Goal: Task Accomplishment & Management: Use online tool/utility

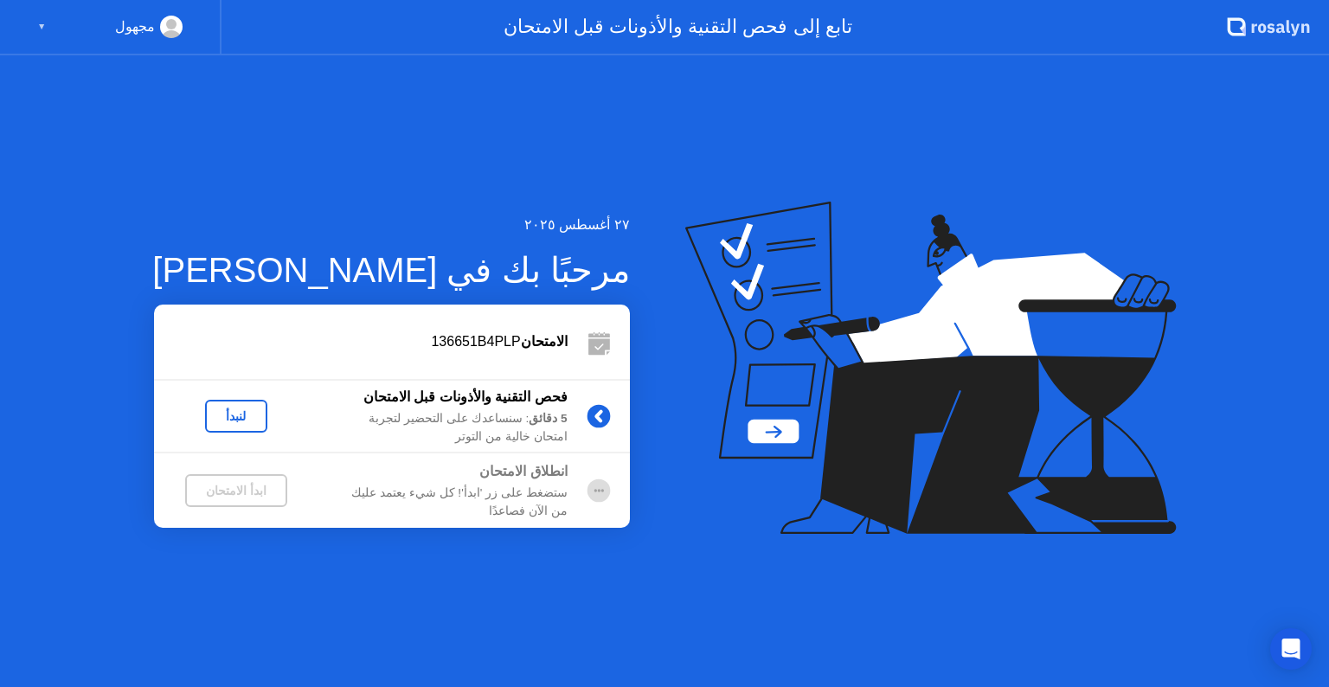
click at [228, 414] on div "لنبدأ" at bounding box center [236, 416] width 48 height 14
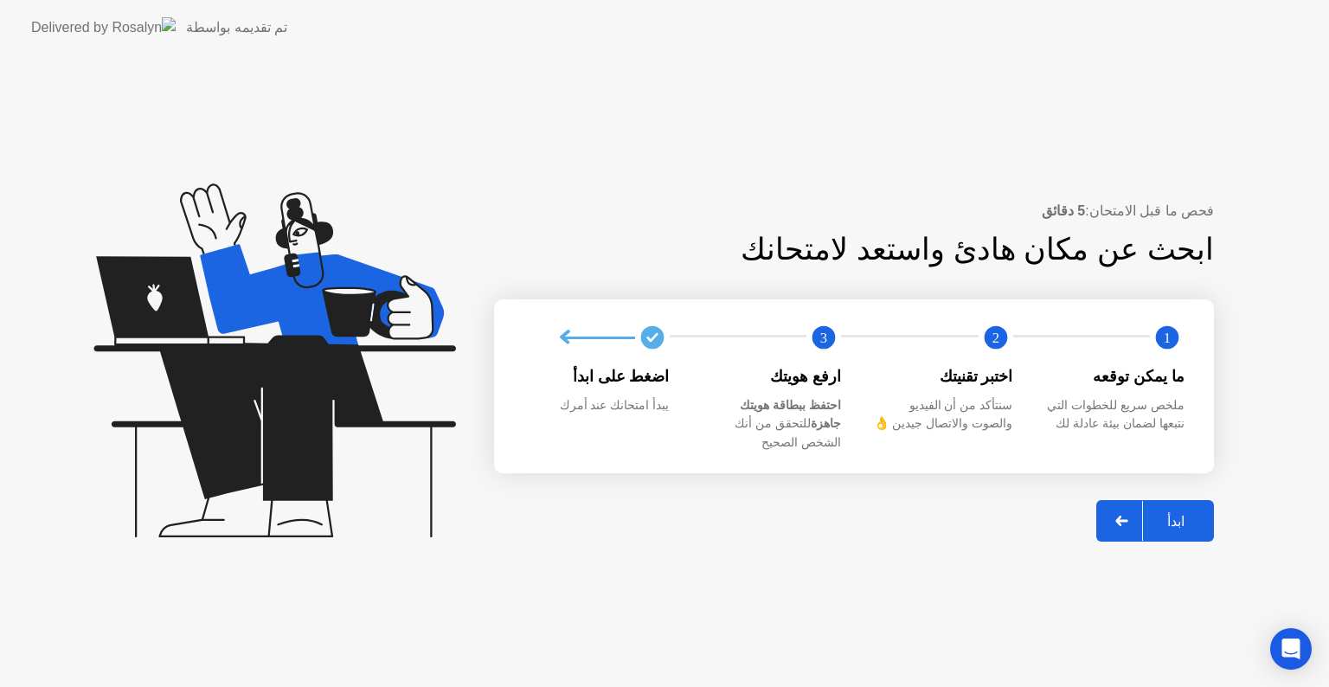
click at [1169, 513] on div "ابدأ" at bounding box center [1176, 521] width 66 height 16
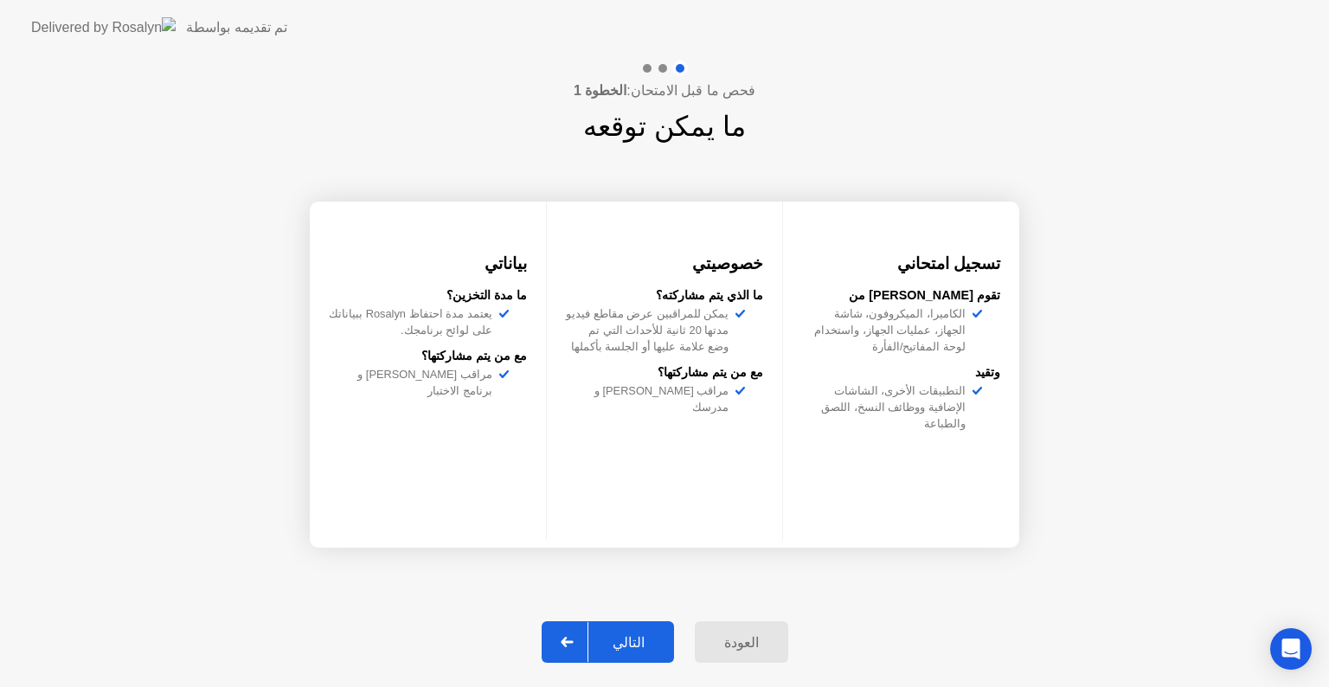
click at [624, 640] on div "التالي" at bounding box center [629, 642] width 80 height 16
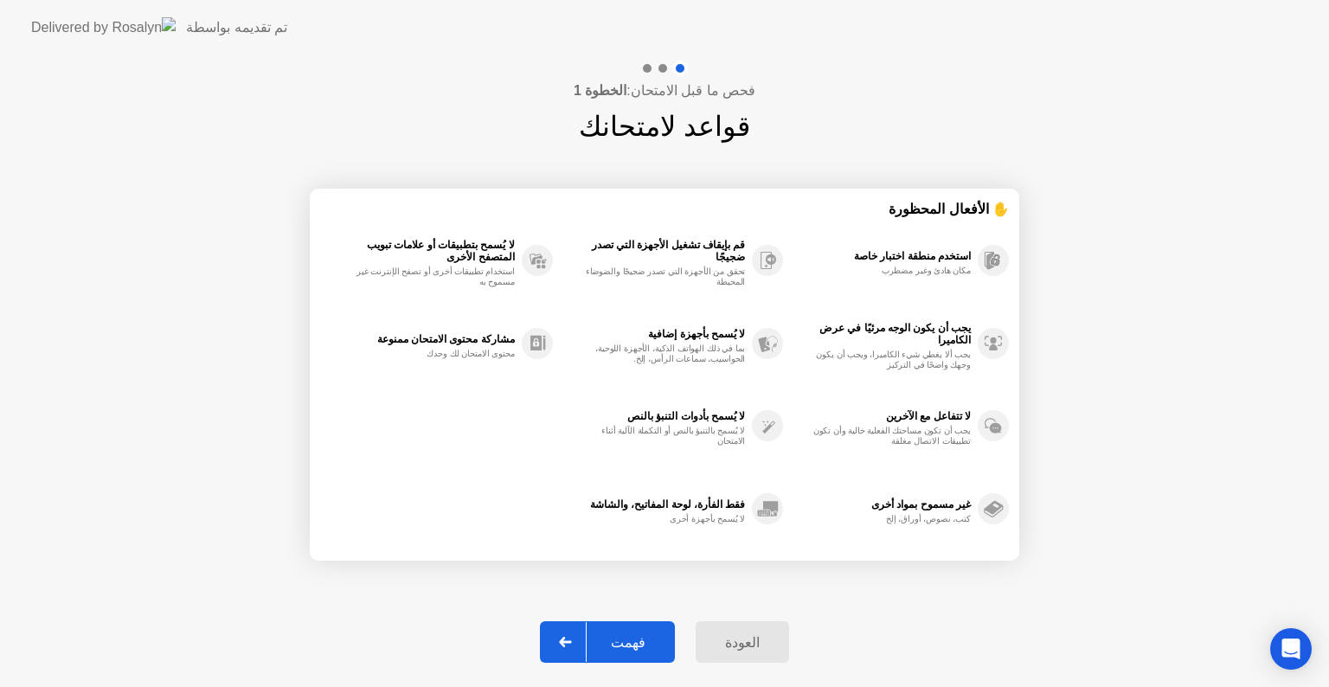
click at [642, 636] on div "فهمت" at bounding box center [628, 642] width 83 height 16
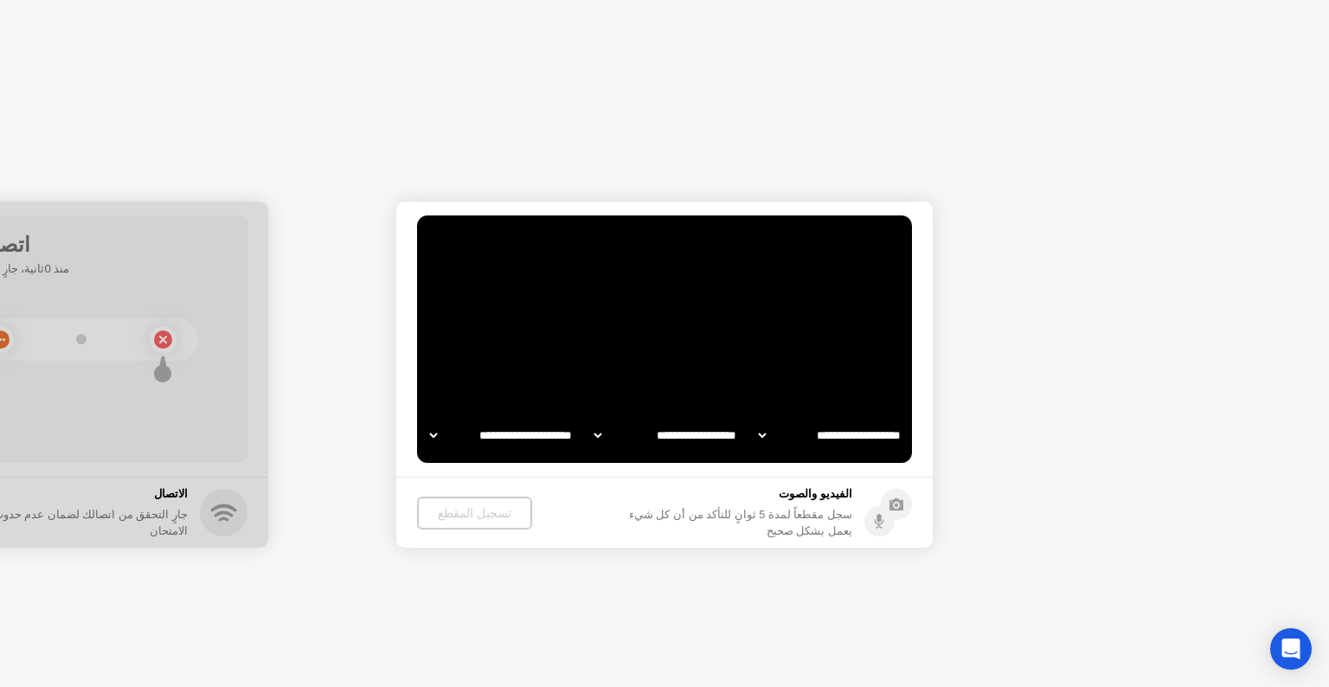
select select "**********"
select select "*******"
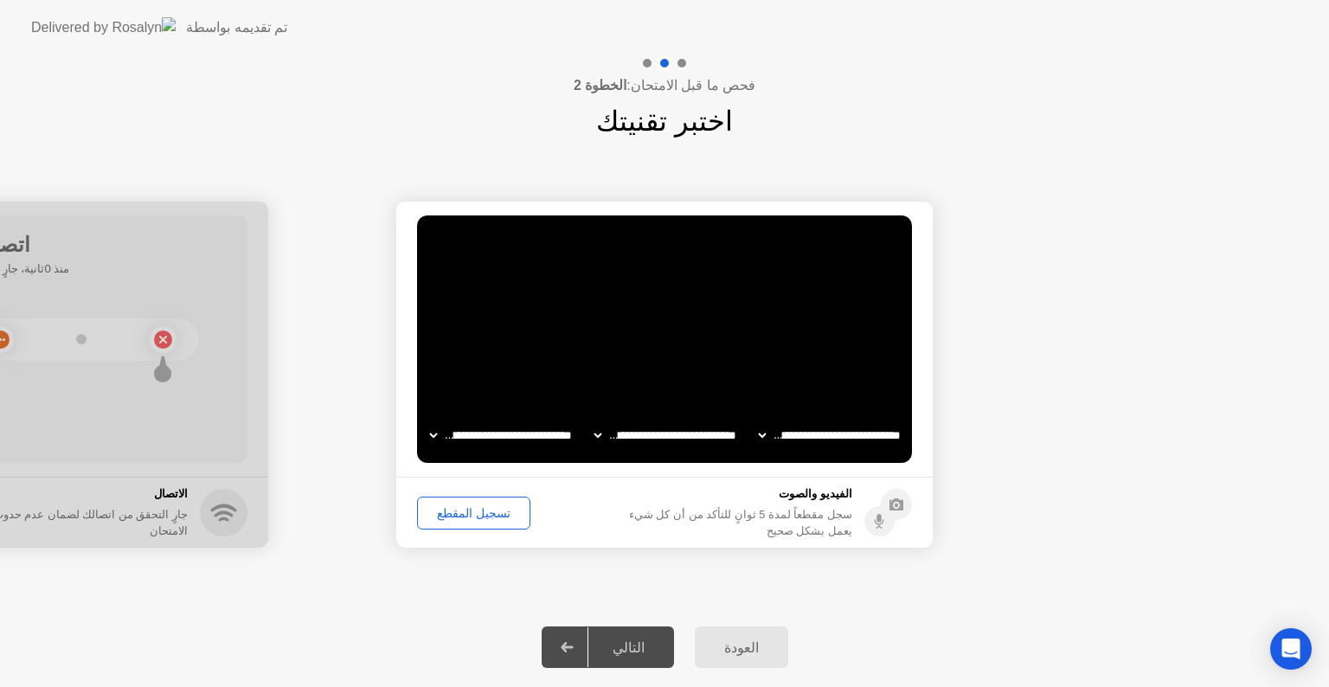
click at [638, 647] on div "التالي" at bounding box center [629, 648] width 80 height 16
click at [620, 651] on div "التالي" at bounding box center [629, 648] width 80 height 16
click at [471, 509] on div "تسجيل المقطع" at bounding box center [473, 513] width 101 height 14
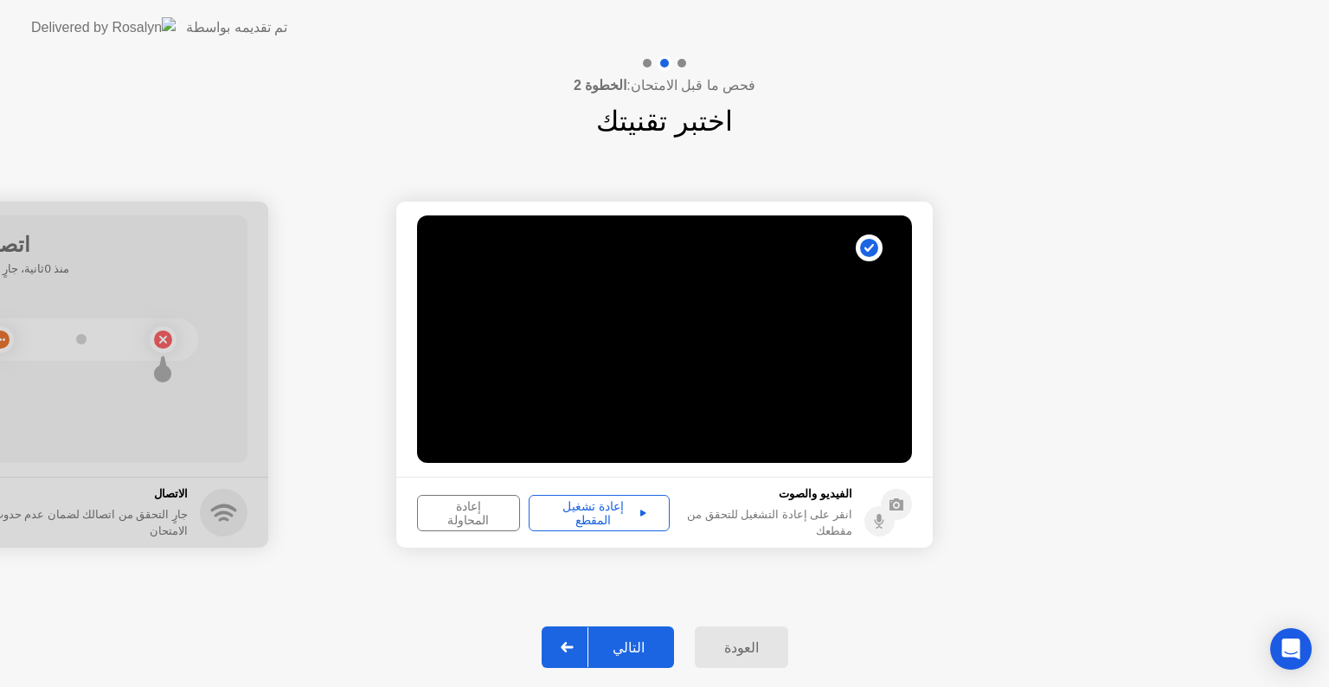
click at [619, 645] on div "التالي" at bounding box center [629, 648] width 80 height 16
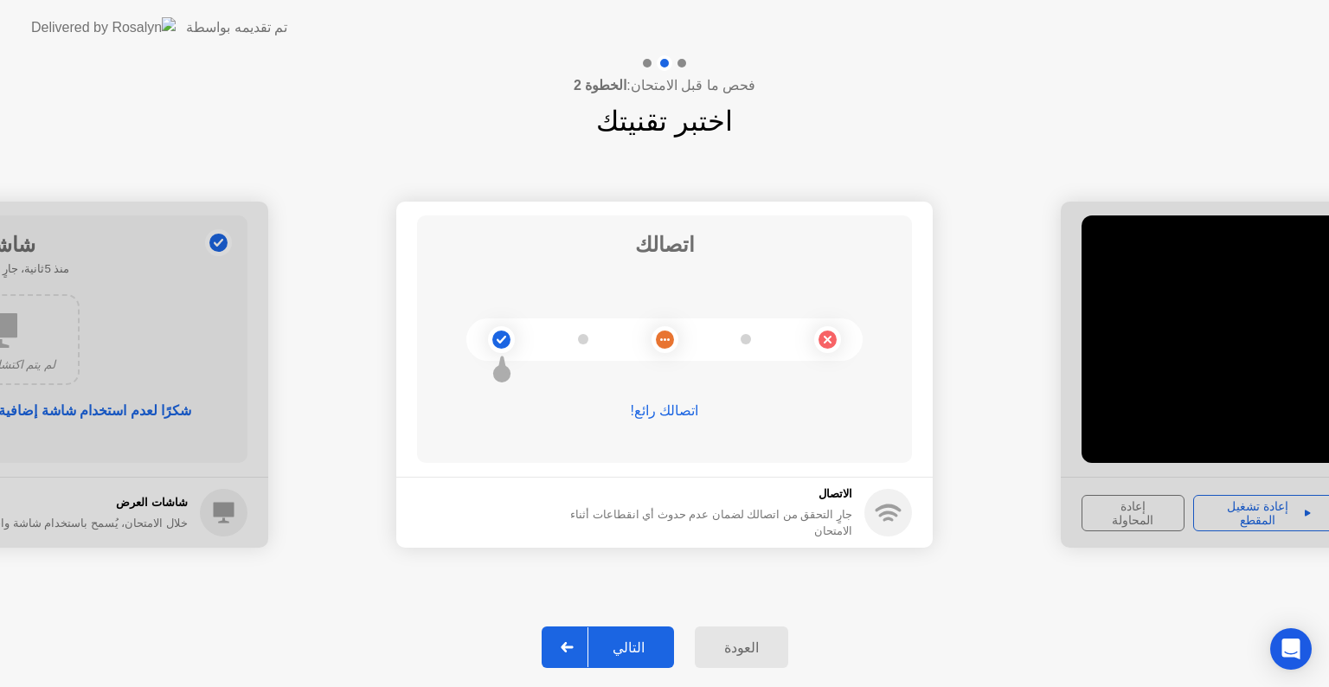
click at [639, 644] on div "التالي" at bounding box center [629, 648] width 80 height 16
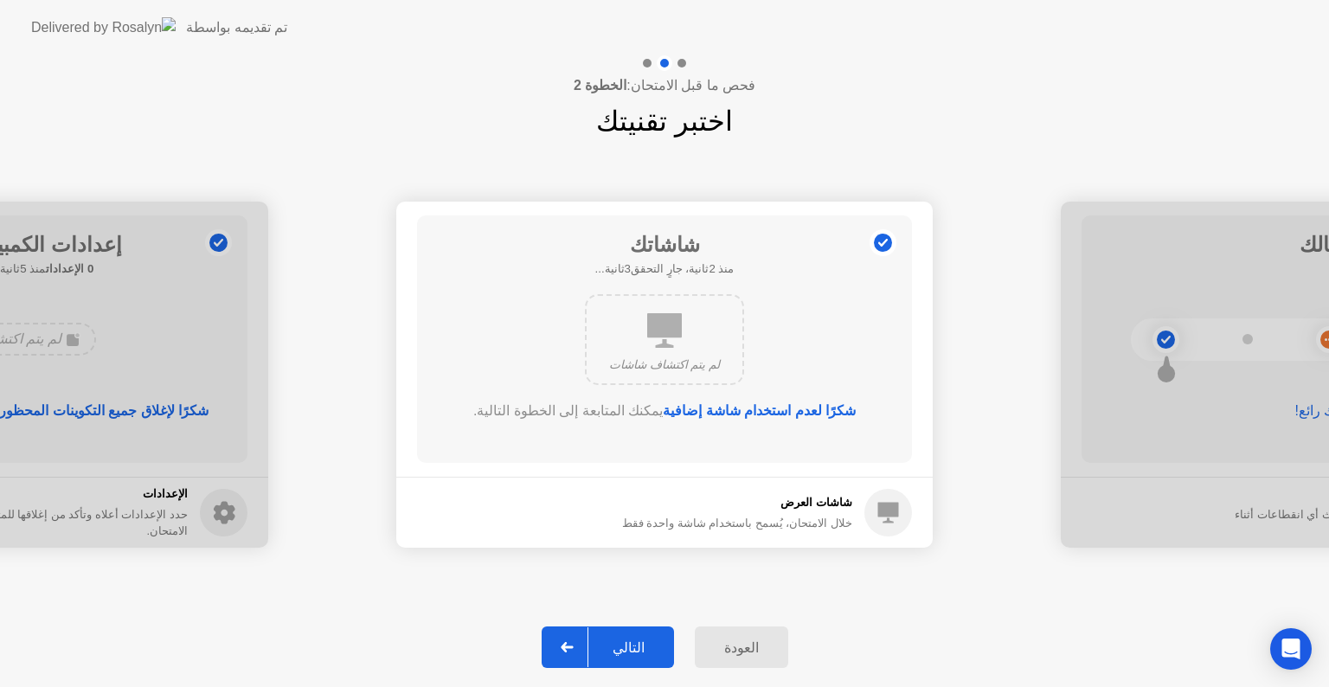
click at [639, 640] on div "التالي" at bounding box center [629, 648] width 80 height 16
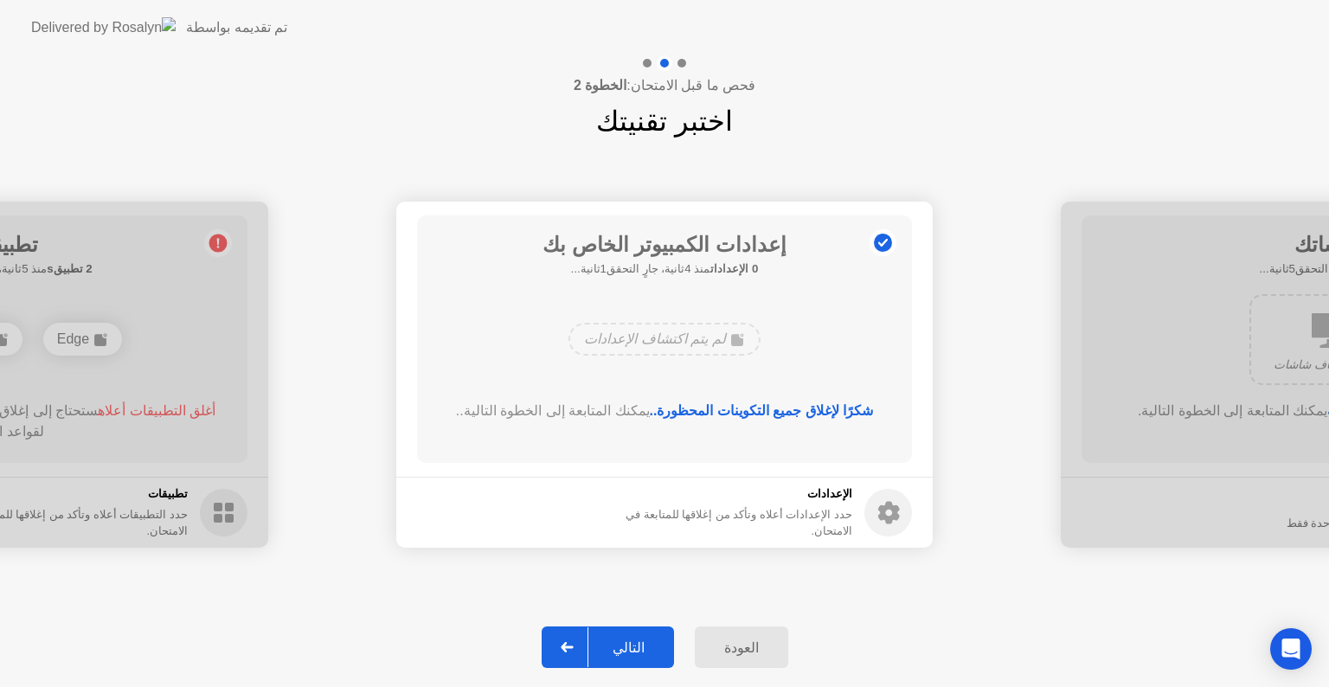
click at [639, 640] on div "التالي" at bounding box center [629, 648] width 80 height 16
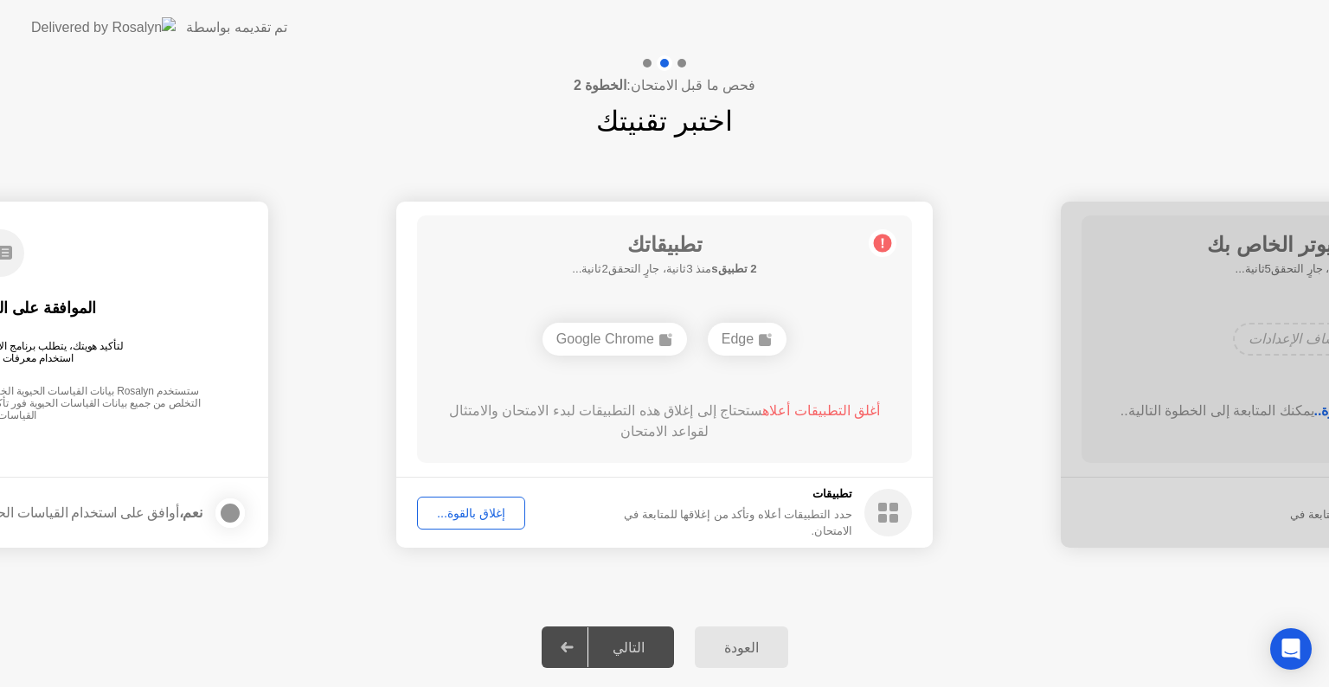
click at [639, 640] on div "التالي" at bounding box center [629, 648] width 80 height 16
click at [636, 644] on div "التالي" at bounding box center [629, 648] width 80 height 16
click at [1052, 610] on div "العودة التالي" at bounding box center [664, 648] width 1329 height 80
click at [461, 511] on div "إغلاق بالقوة..." at bounding box center [471, 513] width 96 height 14
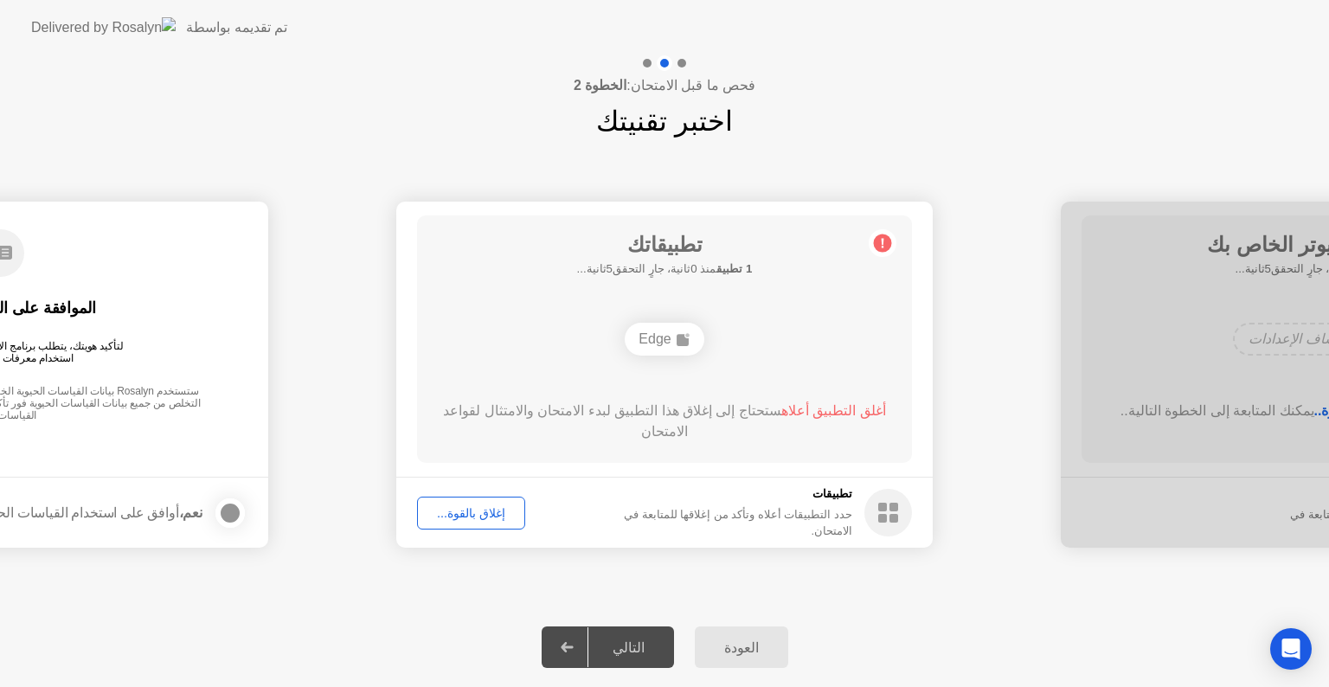
click at [473, 514] on div "إغلاق بالقوة..." at bounding box center [471, 513] width 96 height 14
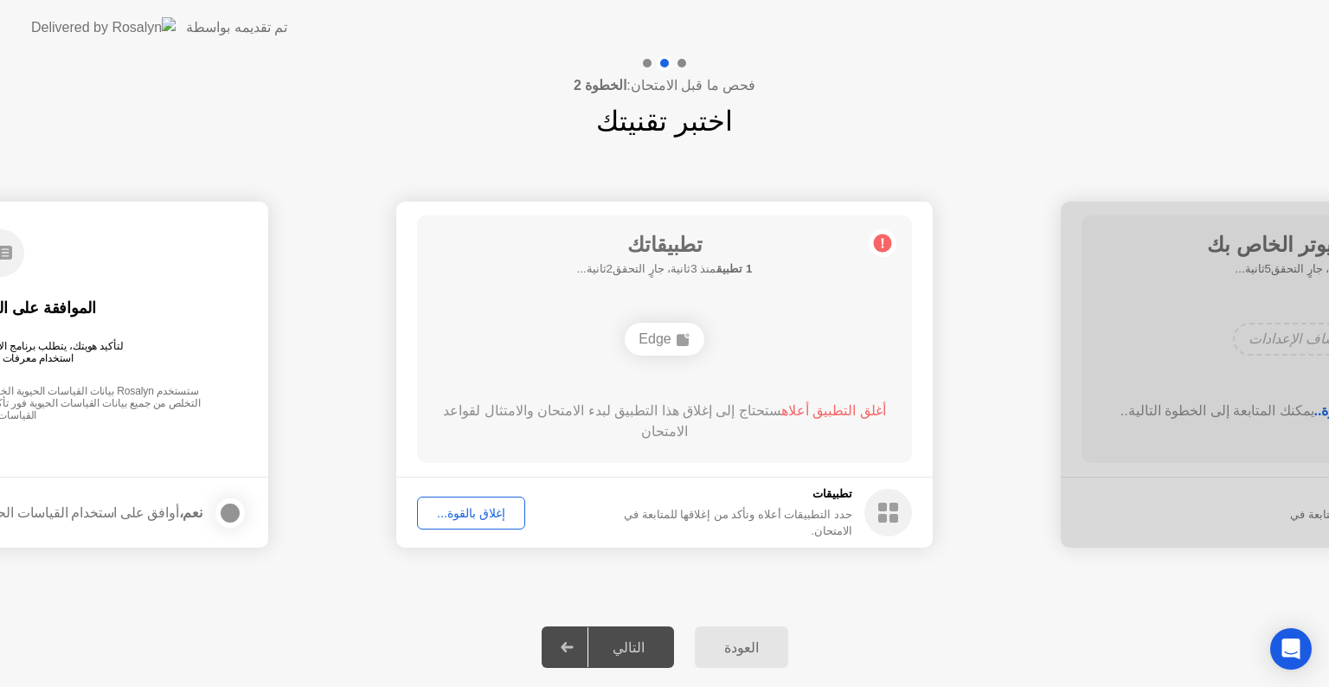
click at [467, 506] on div "إغلاق بالقوة..." at bounding box center [471, 513] width 96 height 14
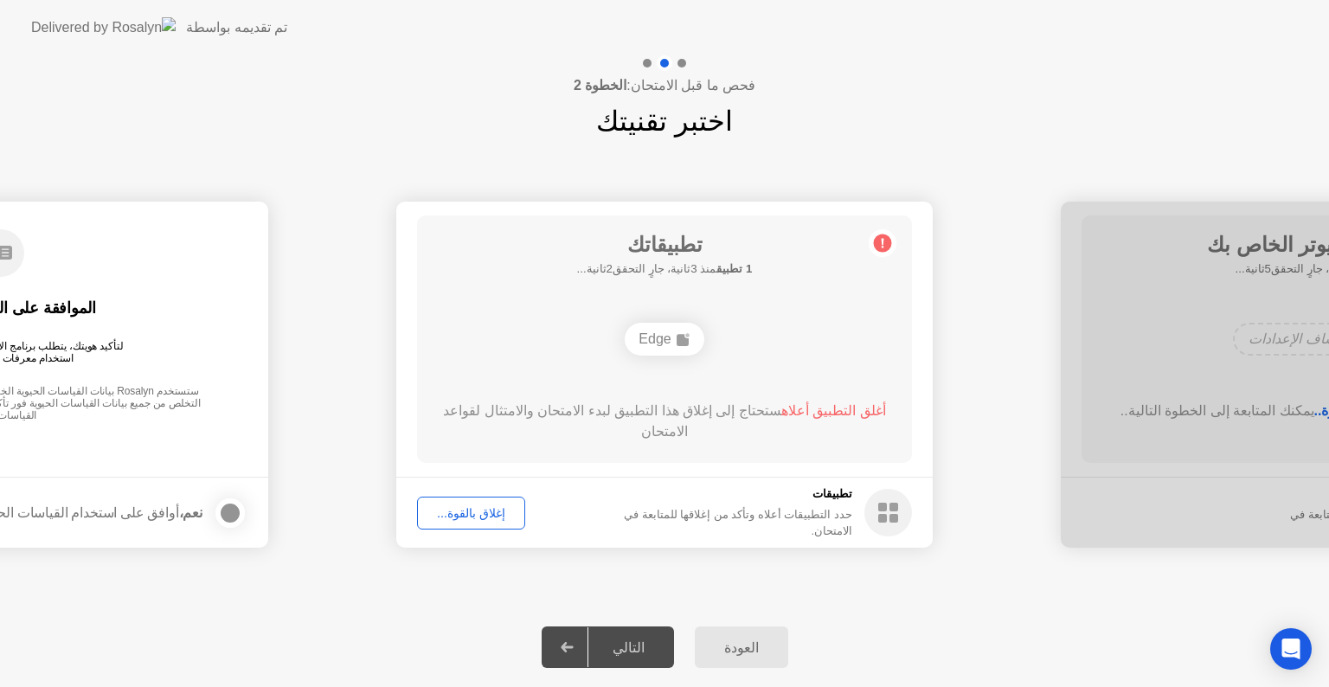
click at [460, 515] on div "إغلاق بالقوة..." at bounding box center [471, 513] width 96 height 14
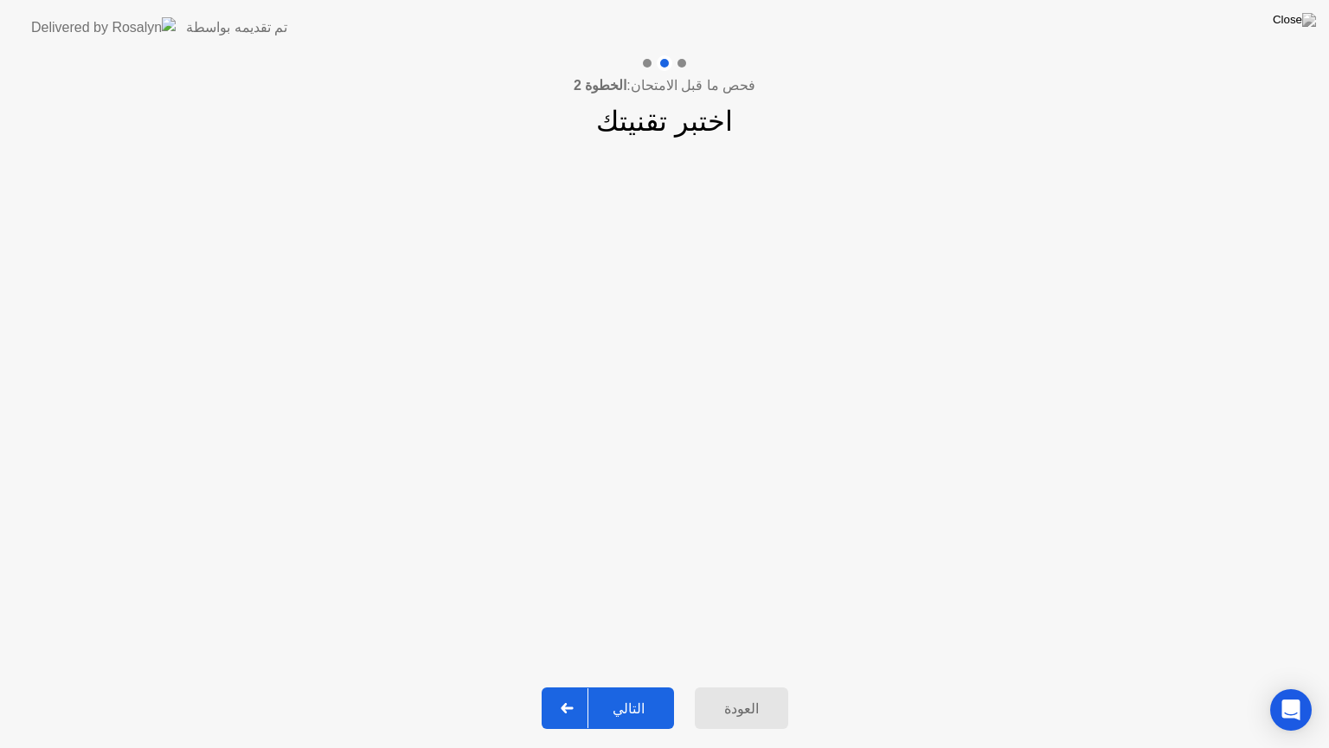
click at [640, 686] on div "التالي" at bounding box center [629, 708] width 80 height 16
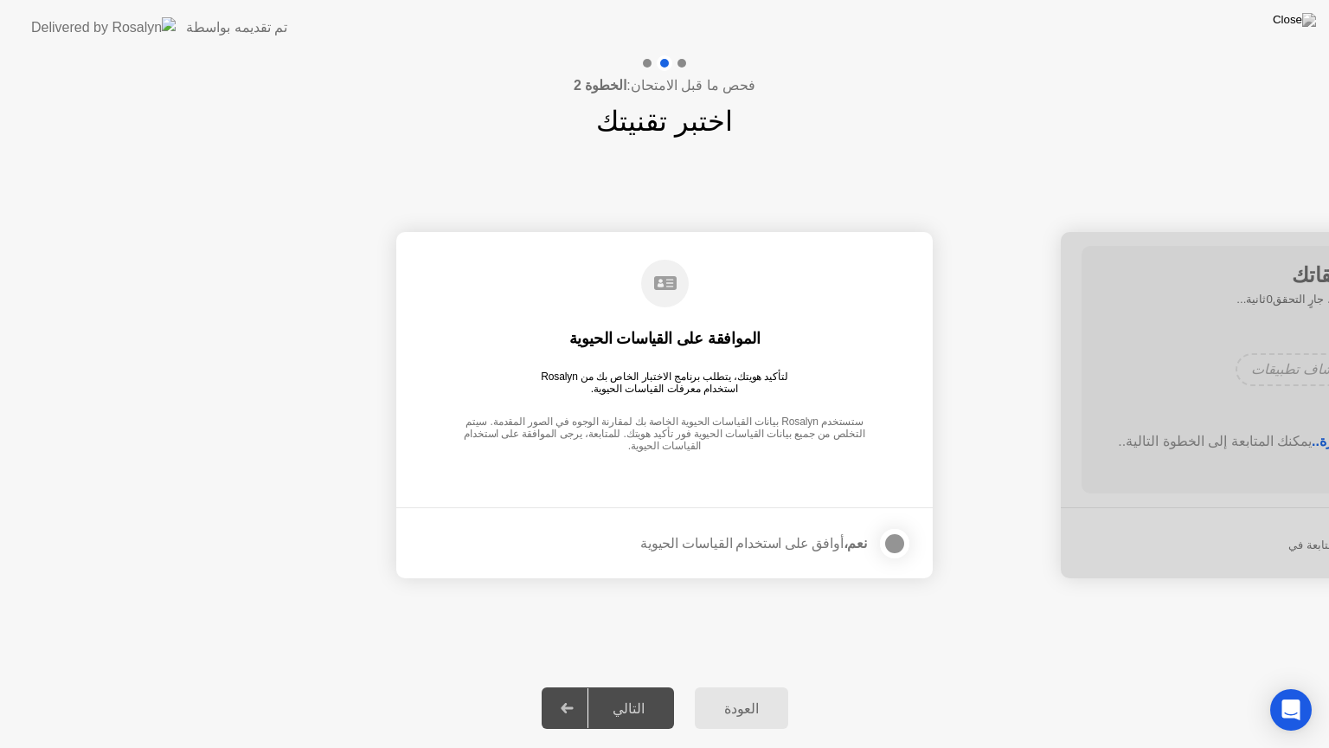
click at [638, 686] on div "التالي" at bounding box center [629, 708] width 80 height 16
click at [898, 544] on div at bounding box center [895, 543] width 21 height 21
click at [635, 686] on div "التالي" at bounding box center [629, 708] width 80 height 16
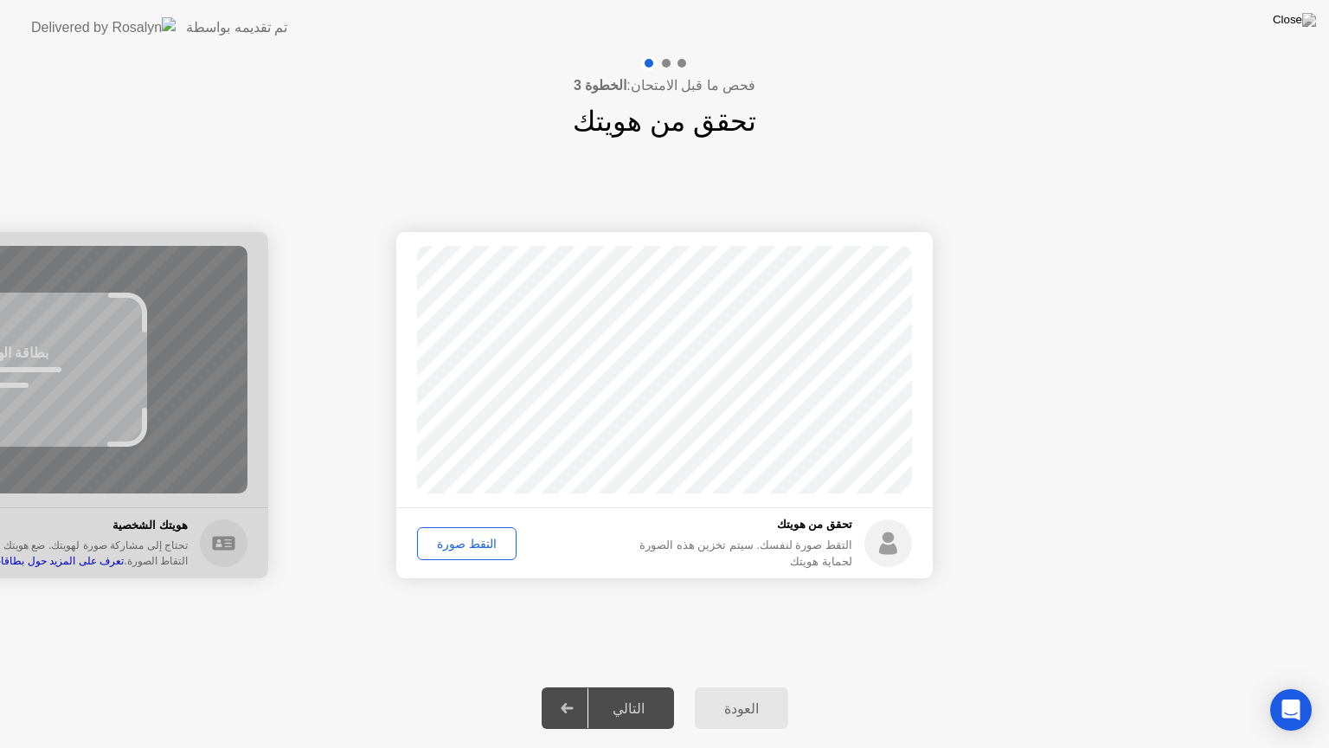
click at [466, 541] on div "التقط صورة" at bounding box center [466, 544] width 87 height 14
click at [630, 686] on div "التالي" at bounding box center [629, 708] width 80 height 16
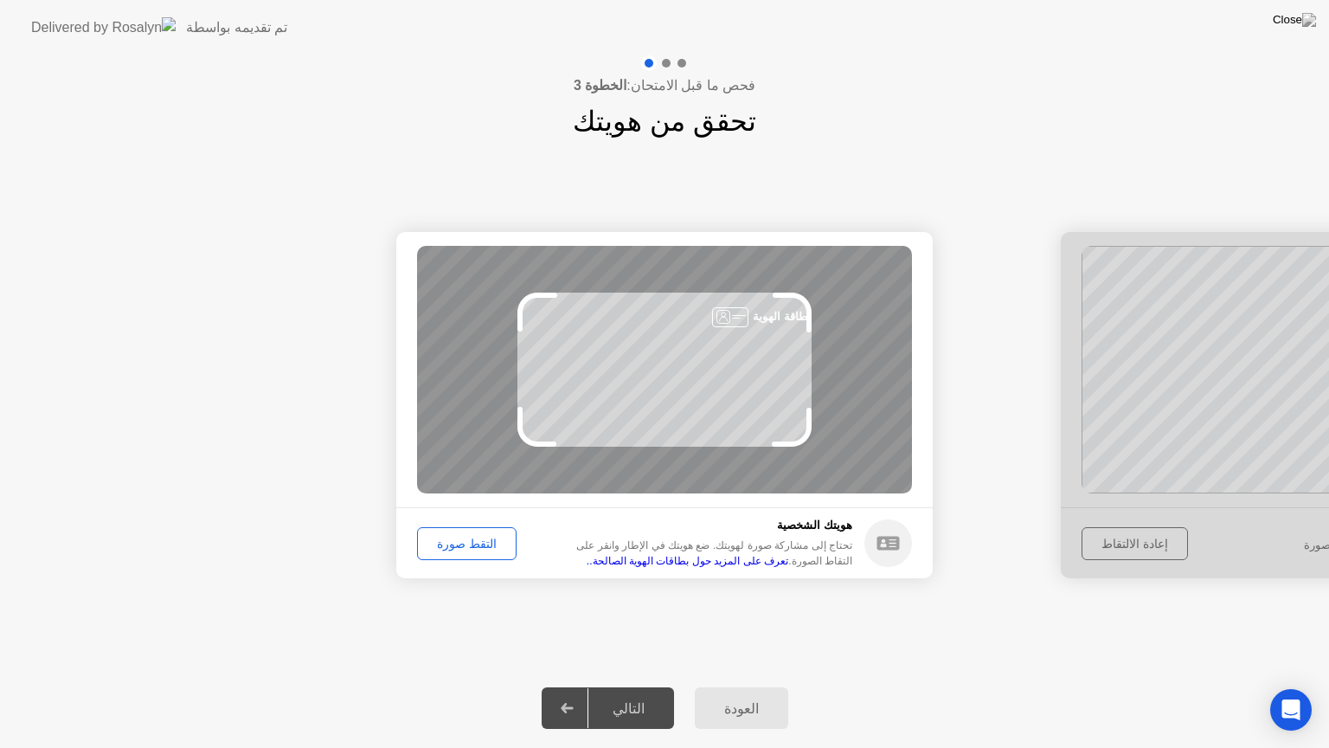
click at [447, 540] on div "التقط صورة" at bounding box center [466, 544] width 87 height 14
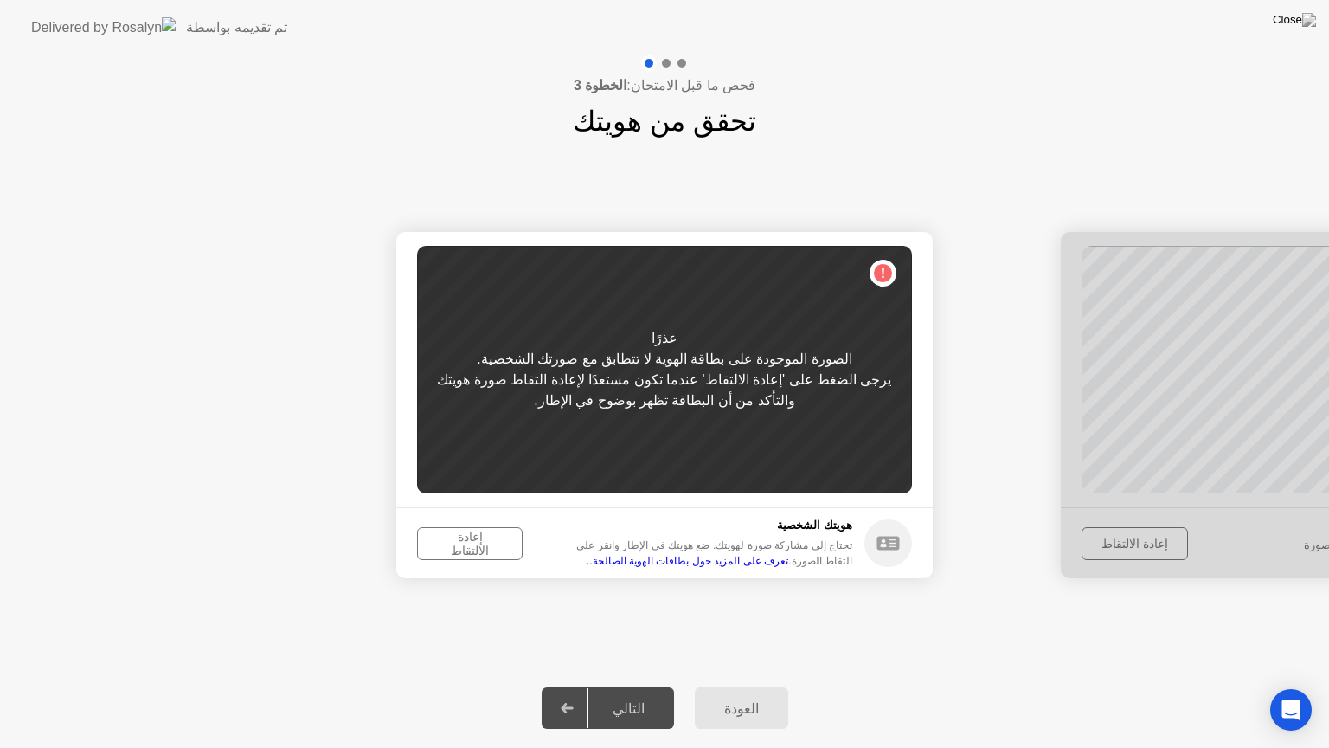
click at [462, 549] on div "إعادة الالتقاط" at bounding box center [469, 544] width 93 height 28
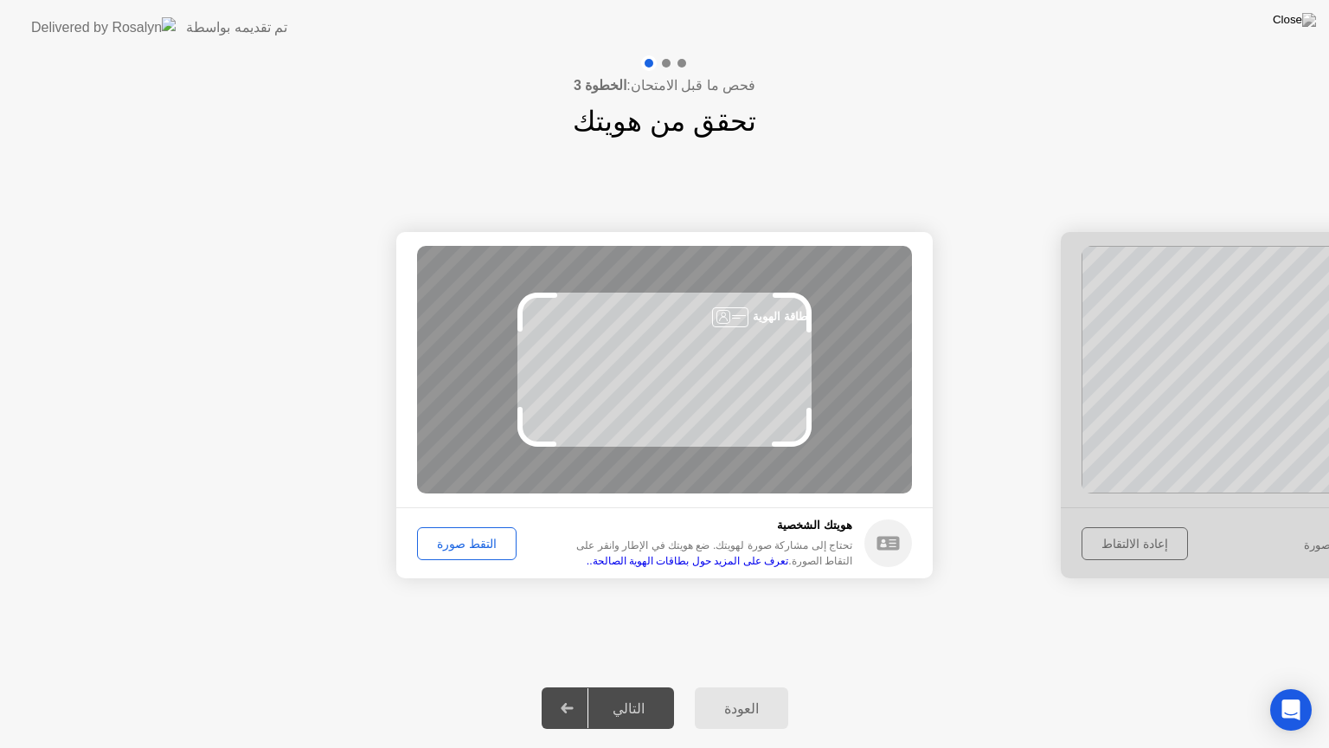
click at [471, 537] on div "التقط صورة" at bounding box center [466, 544] width 87 height 14
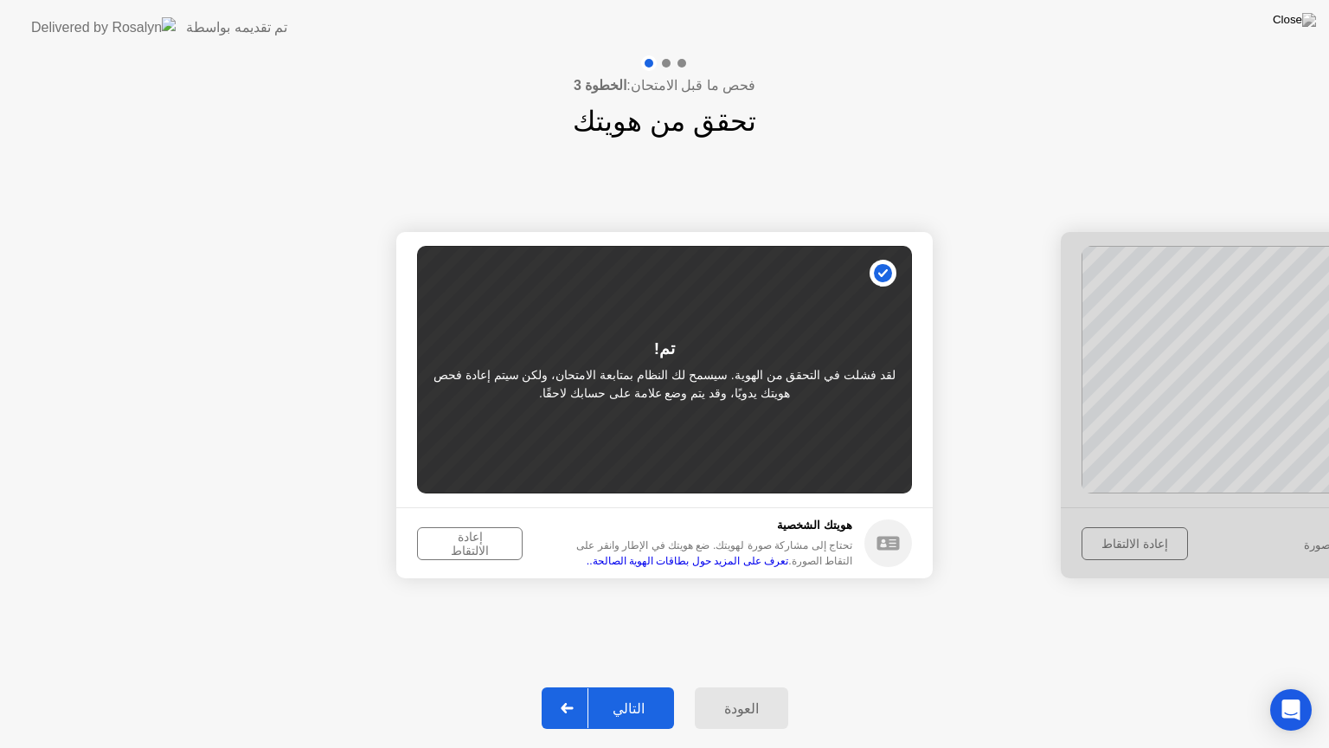
click at [465, 542] on div "إعادة الالتقاط" at bounding box center [469, 544] width 93 height 28
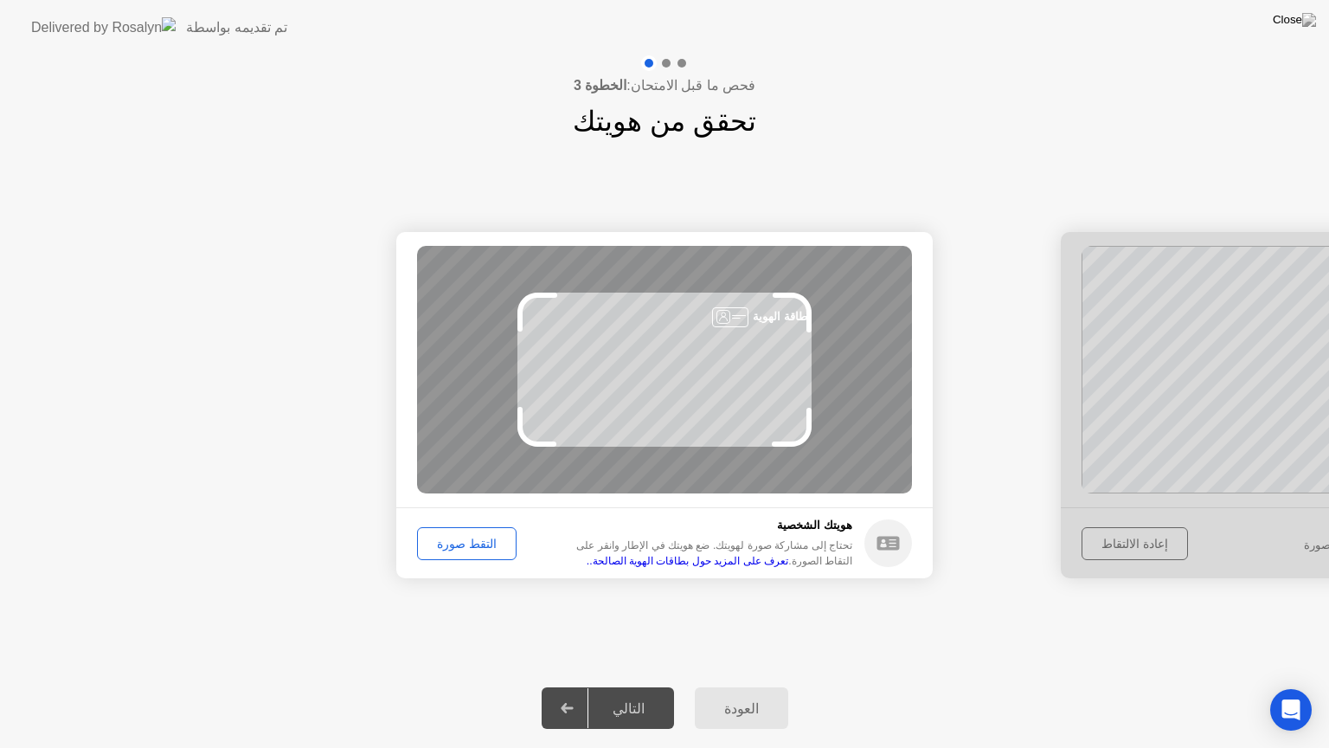
click at [471, 523] on footer "هويتك الشخصية تحتاج إلى مشاركة صورة لهويتك. ضع هويتك في [DEMOGRAPHIC_DATA] وانق…" at bounding box center [664, 542] width 537 height 71
click at [465, 538] on div "التقط صورة" at bounding box center [466, 544] width 87 height 14
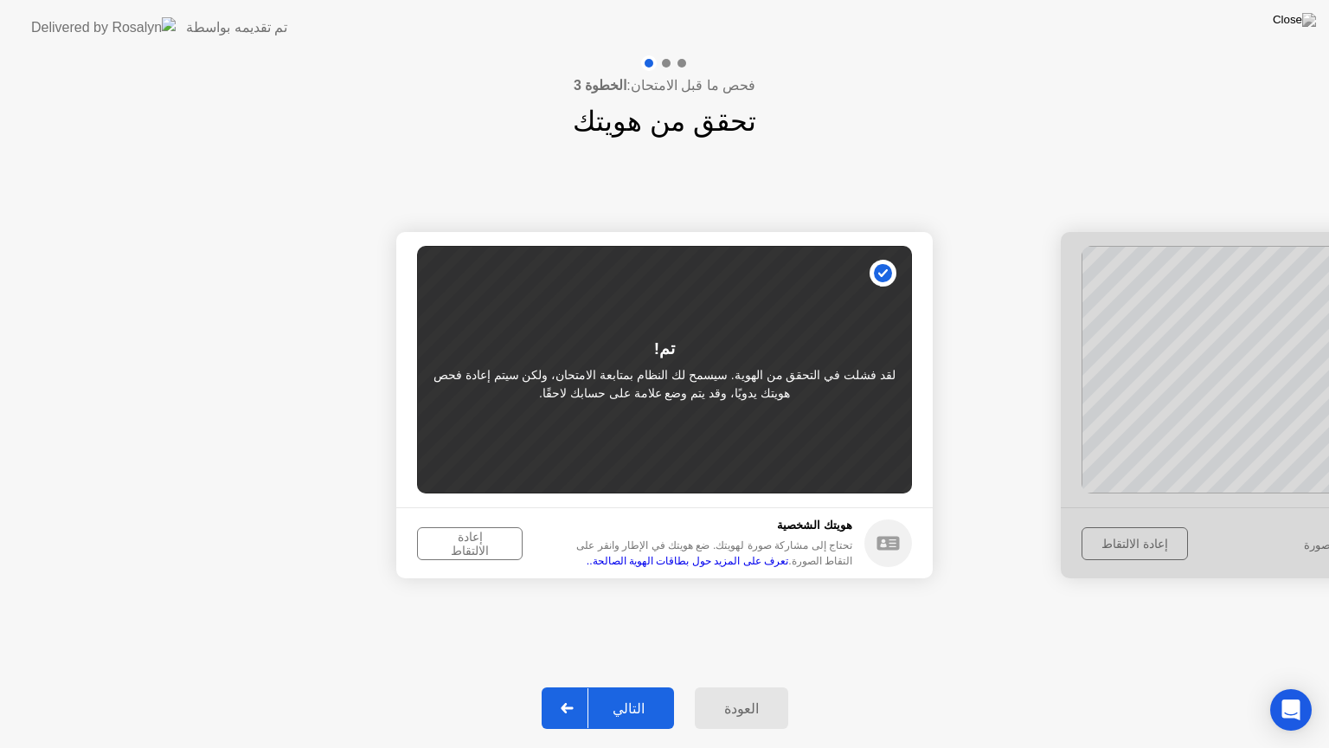
click at [476, 533] on button "إعادة الالتقاط" at bounding box center [470, 543] width 106 height 33
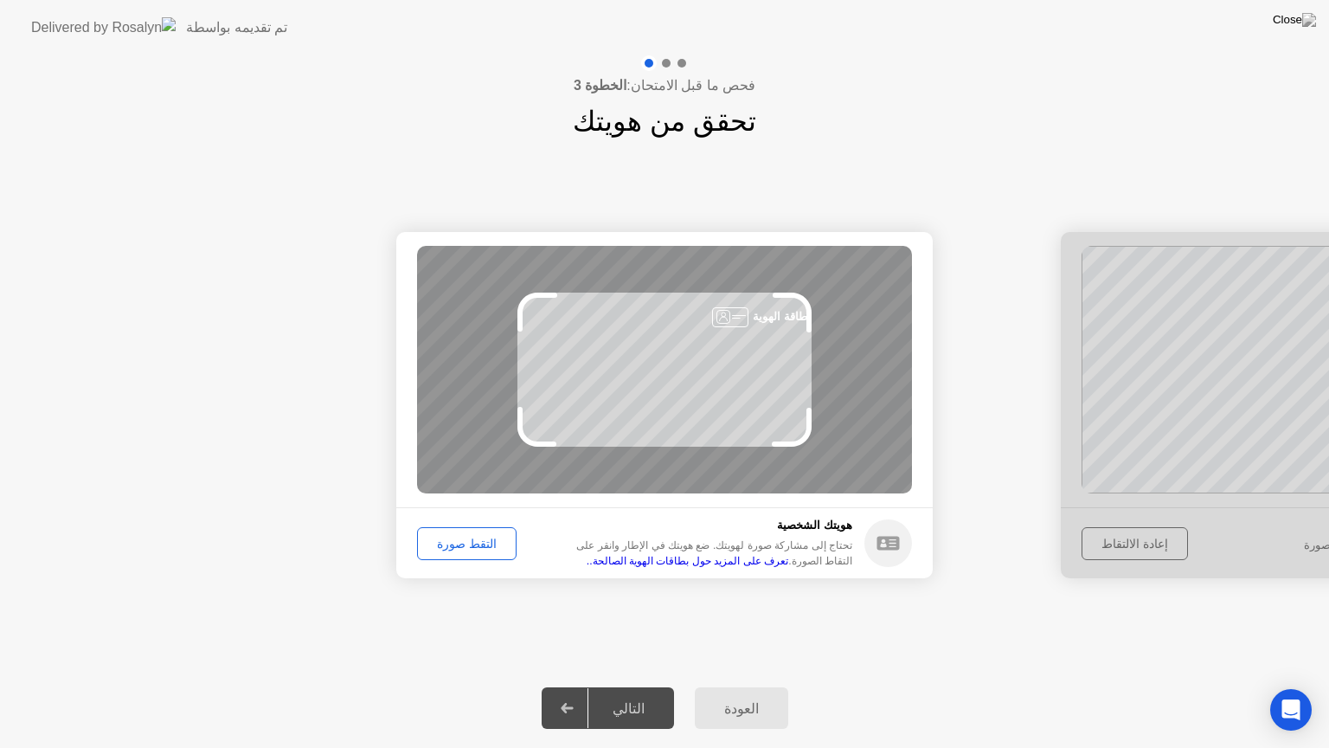
click at [788, 561] on link "تعرف على المزيد حول بطاقات الهوية الصالحة.." at bounding box center [688, 561] width 202 height 12
click at [464, 531] on button "التقط صورة" at bounding box center [467, 543] width 100 height 33
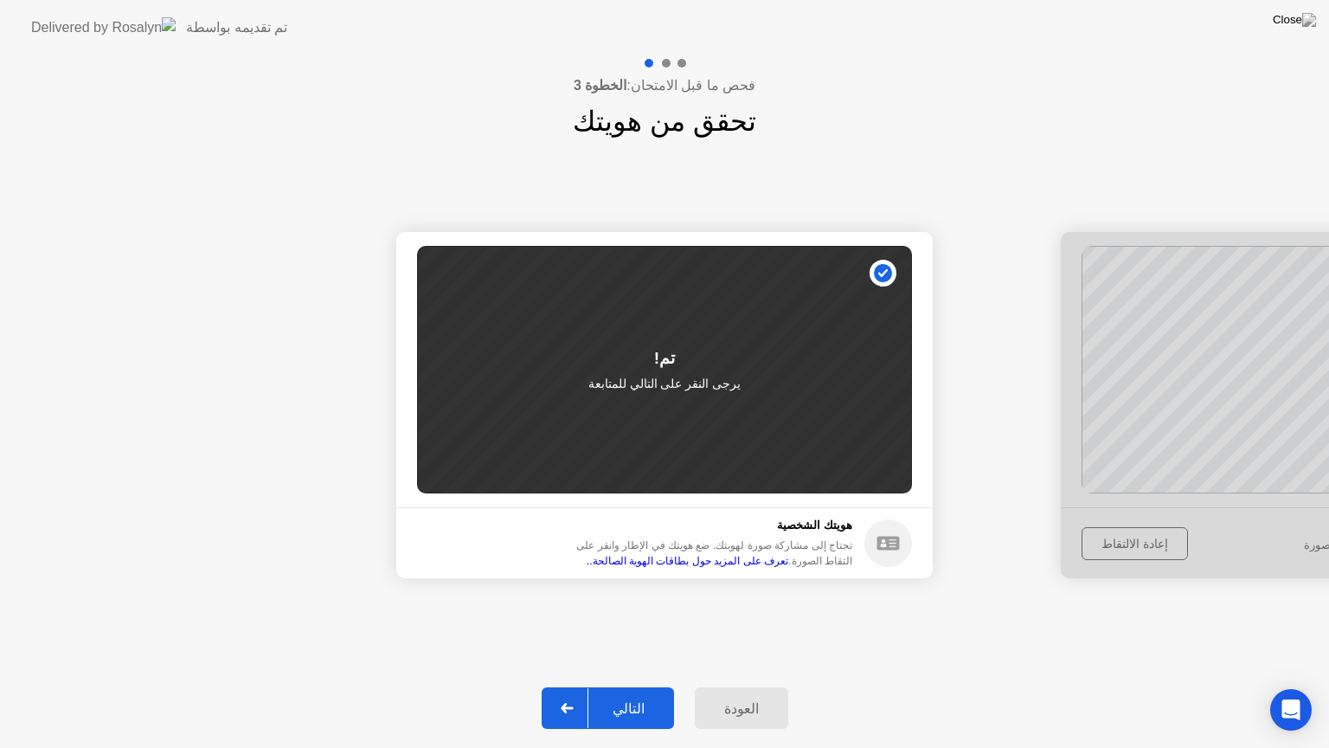
click at [650, 686] on div "التالي" at bounding box center [629, 708] width 80 height 16
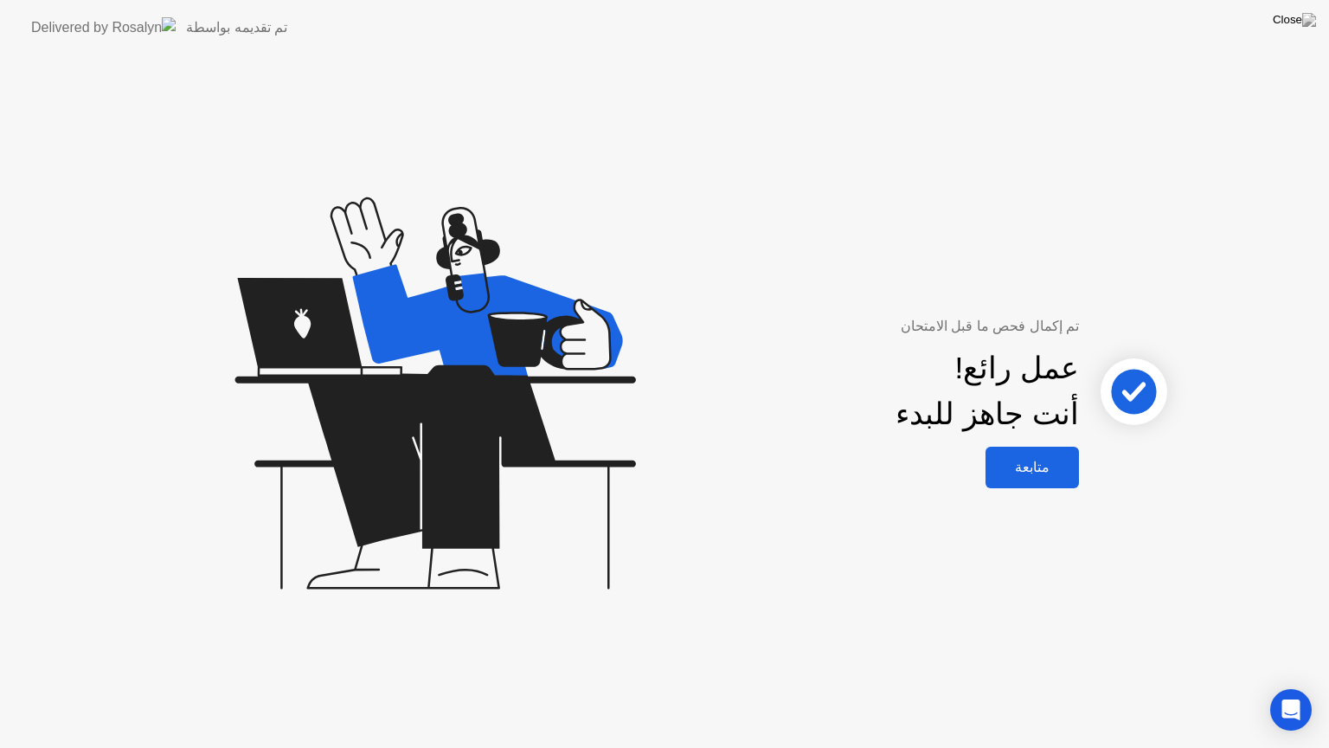
click at [1042, 468] on div "متابعة" at bounding box center [1032, 467] width 83 height 16
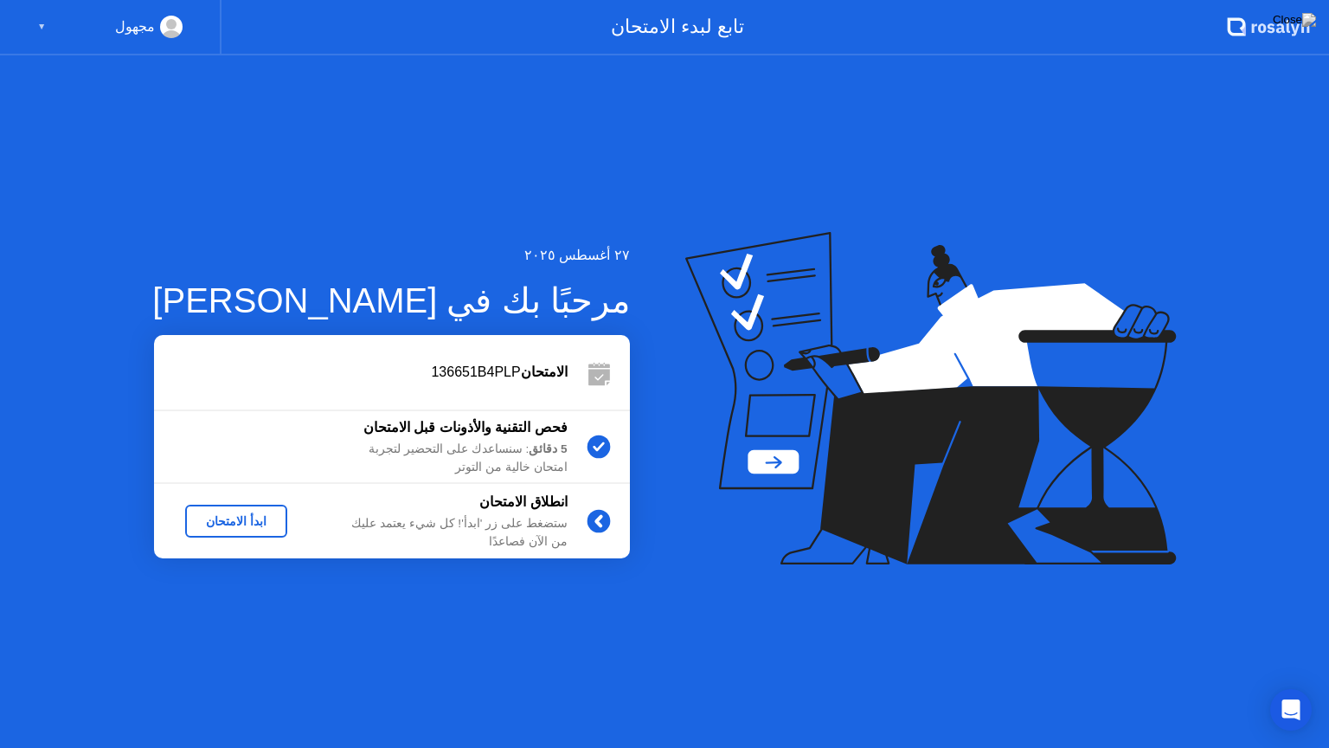
click at [232, 523] on div "ابدأ الامتحان" at bounding box center [236, 521] width 88 height 14
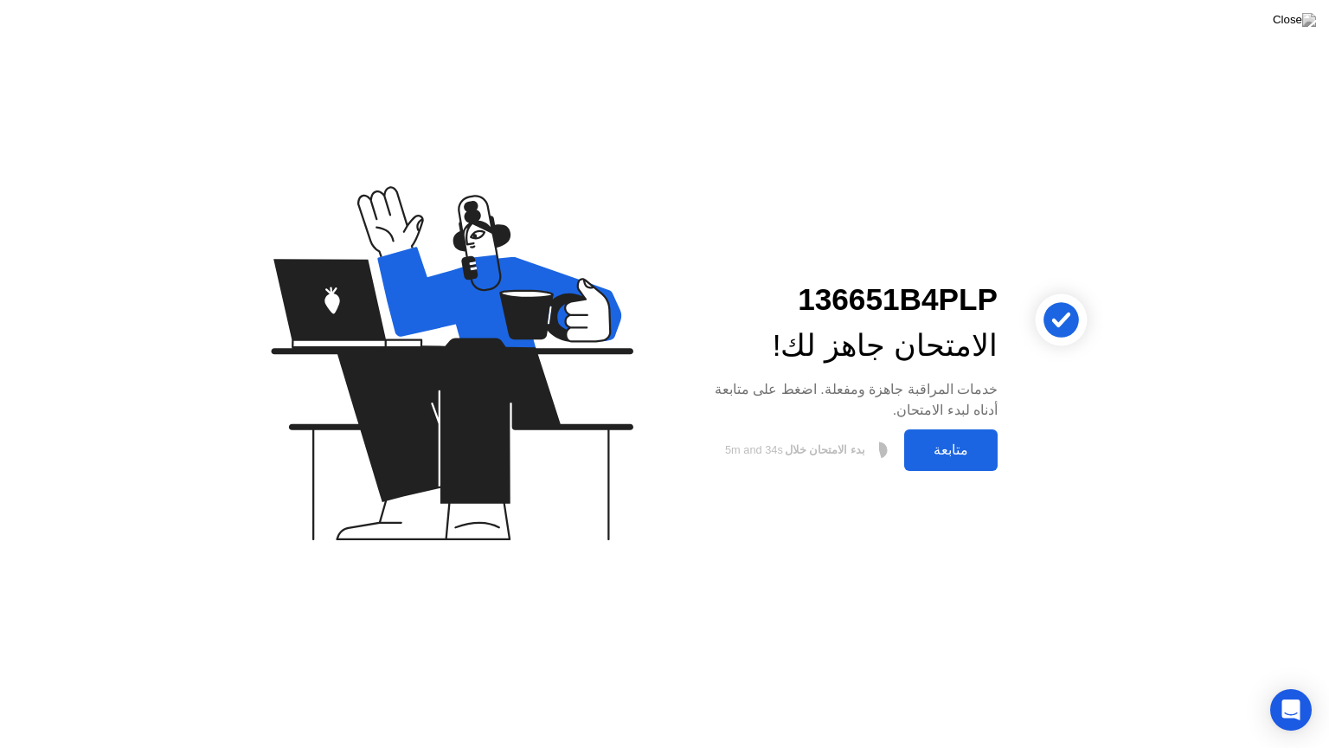
click at [946, 450] on div "متابعة" at bounding box center [951, 449] width 83 height 16
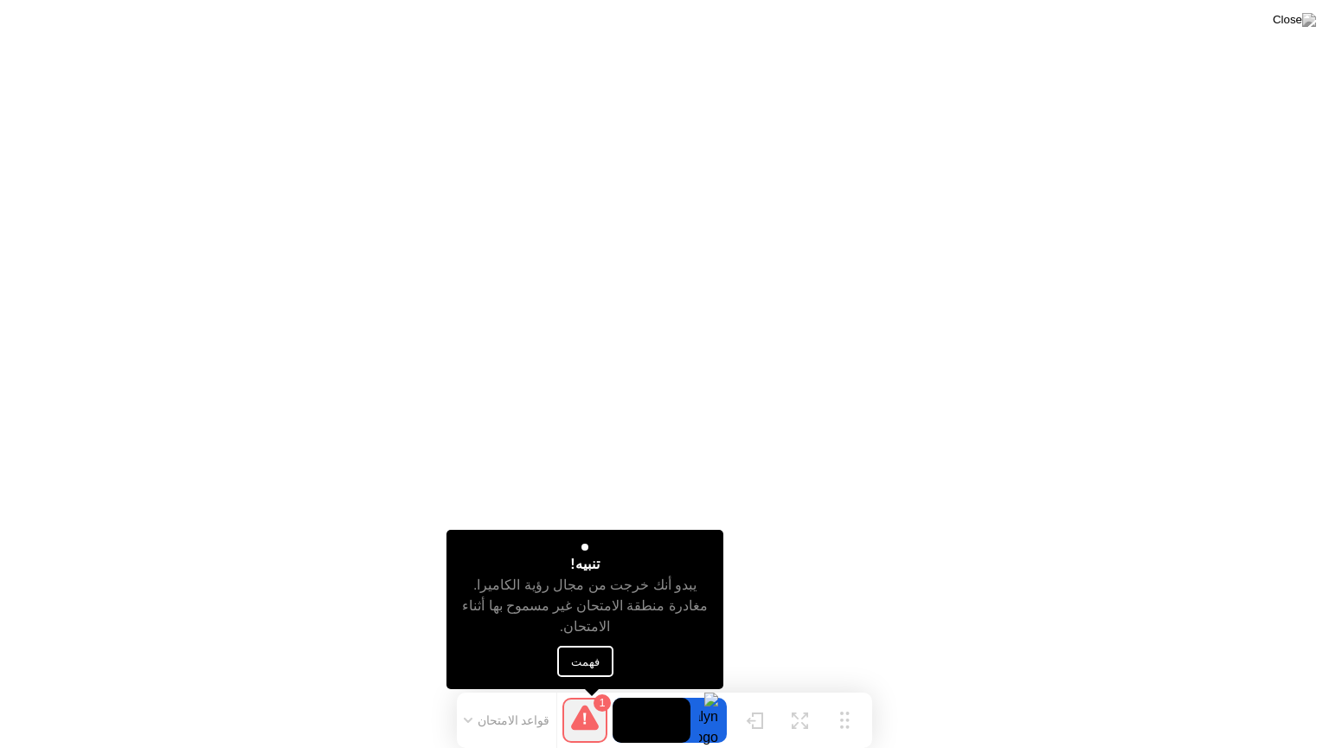
click at [588, 661] on button "فهمت" at bounding box center [585, 661] width 56 height 31
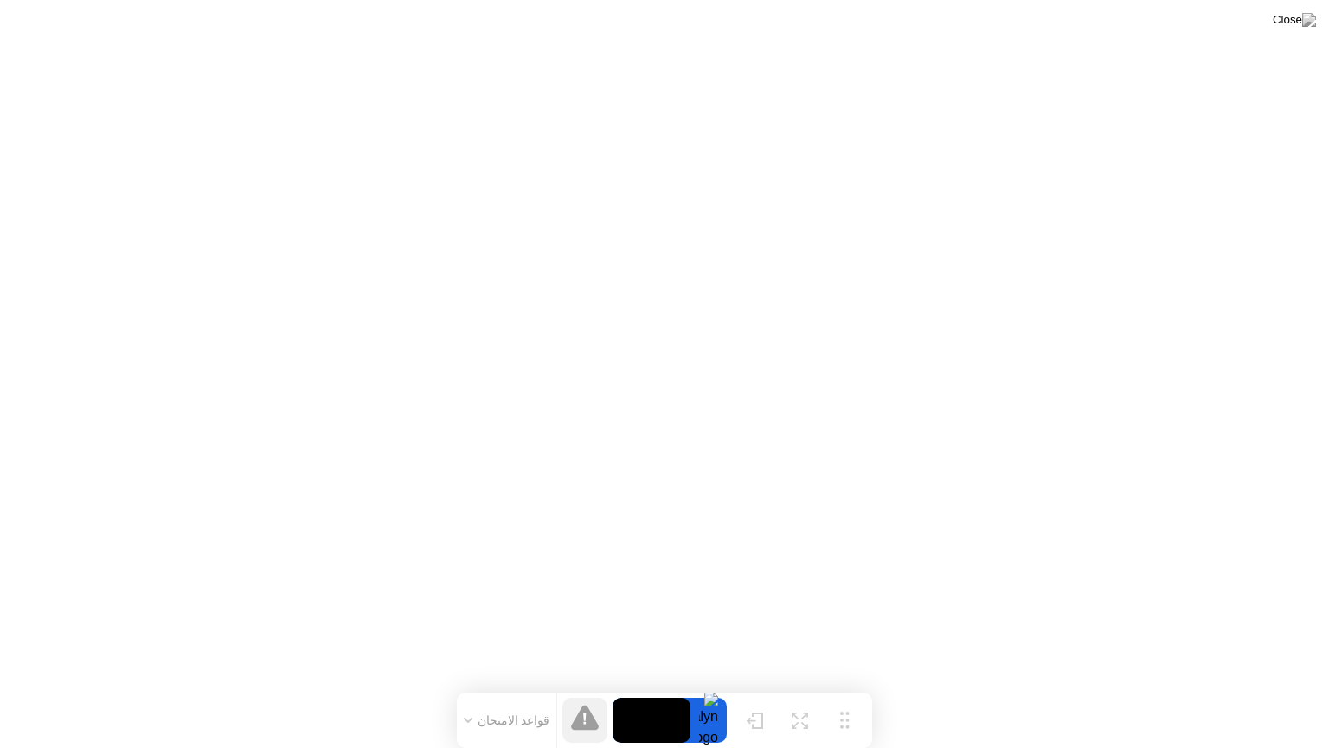
drag, startPoint x: 759, startPoint y: 713, endPoint x: 783, endPoint y: 747, distance: 41.6
click at [783, 686] on div "تحريك تكبير إخفاء قواعد الامتحان" at bounding box center [664, 719] width 415 height 55
click at [732, 686] on button "إخفاء" at bounding box center [754, 720] width 45 height 45
click div
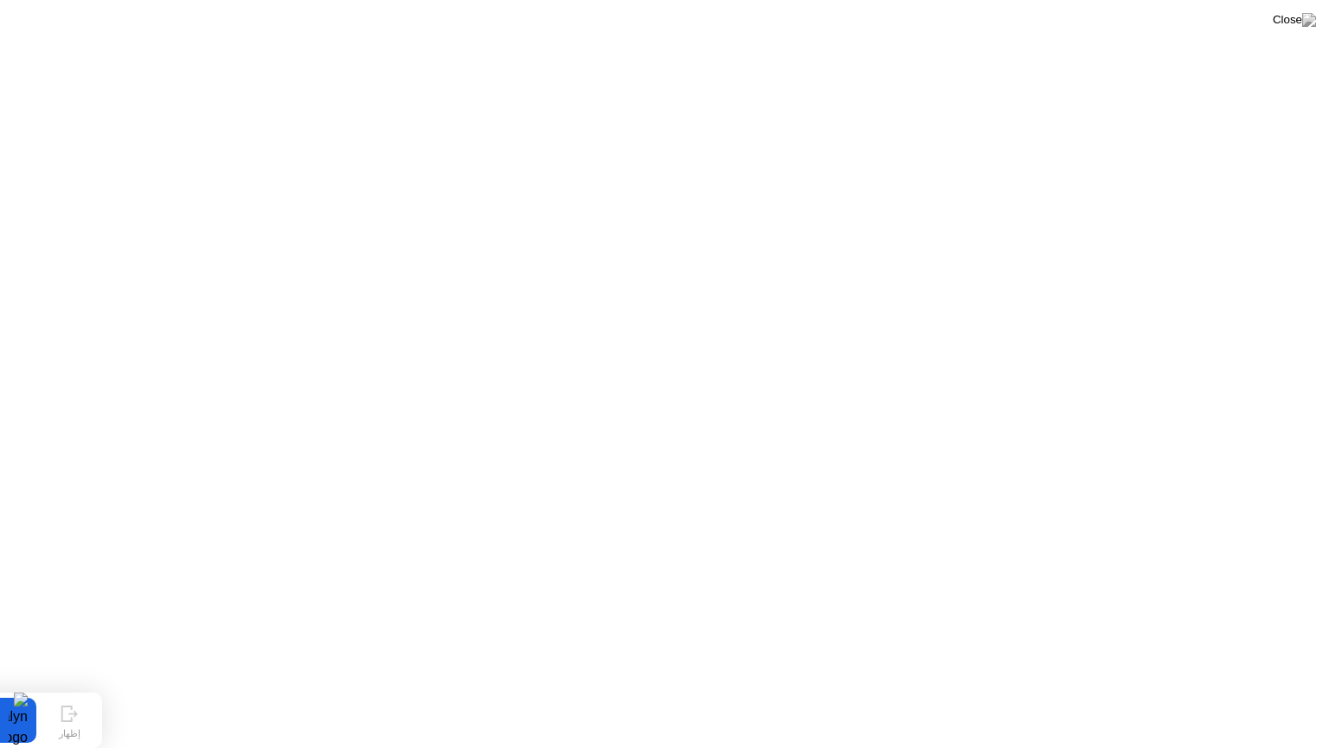
click at [14, 686] on div at bounding box center [18, 720] width 36 height 45
click at [66, 686] on icon at bounding box center [69, 713] width 17 height 16
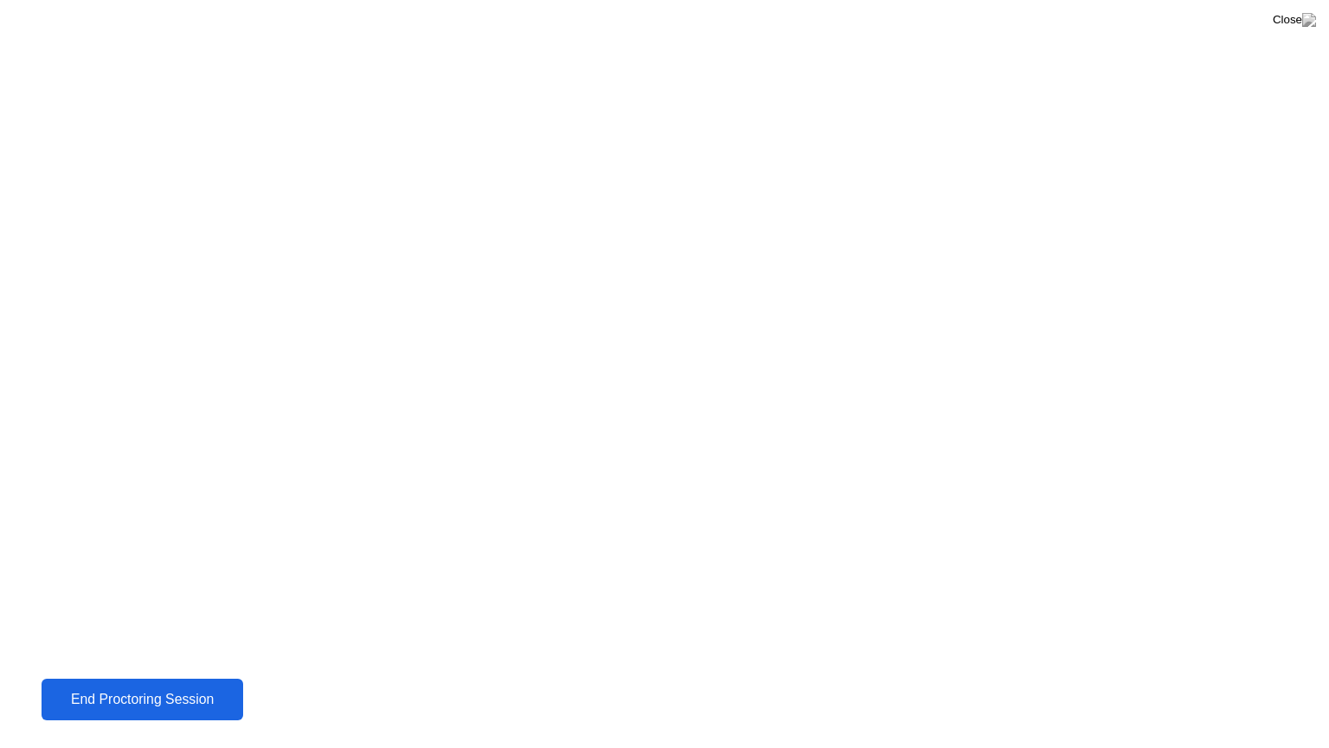
click at [150, 686] on div "End Proctoring Session" at bounding box center [142, 700] width 191 height 16
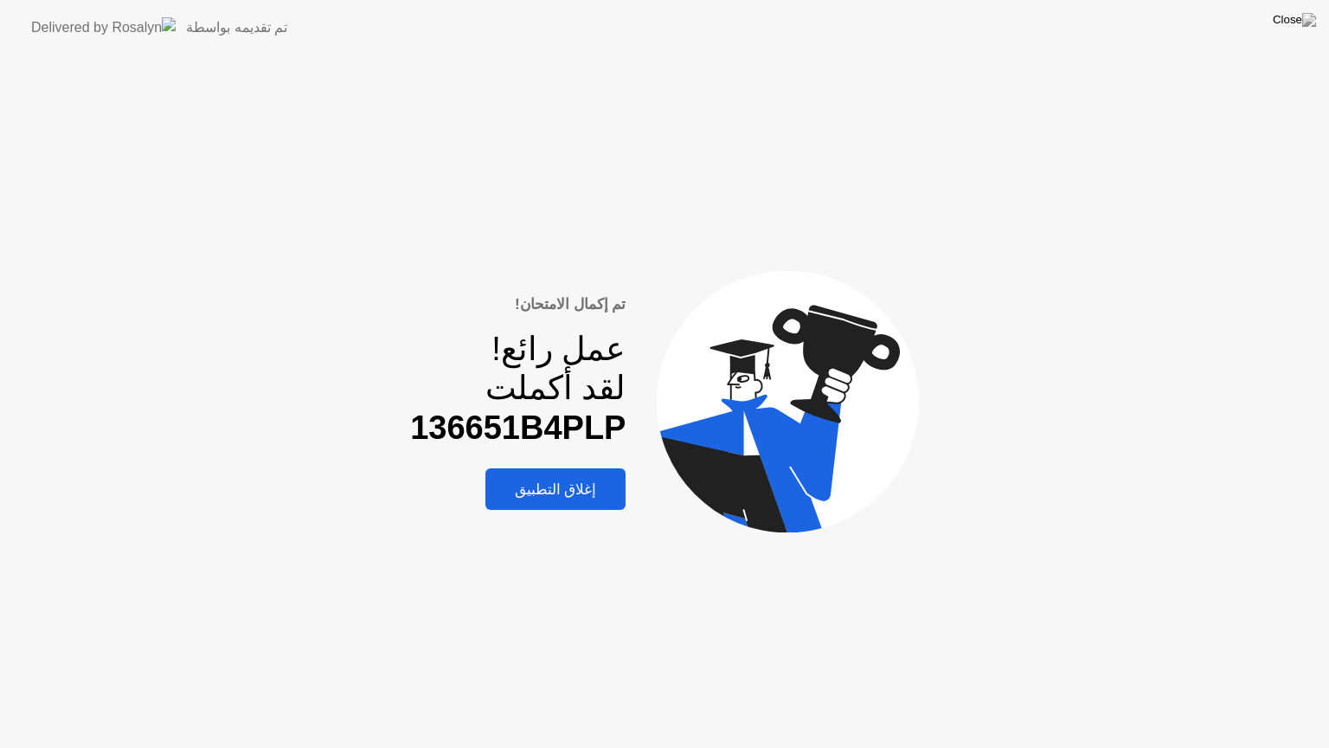
click at [565, 487] on div "إغلاق التطبيق" at bounding box center [556, 489] width 131 height 18
